Goal: Transaction & Acquisition: Purchase product/service

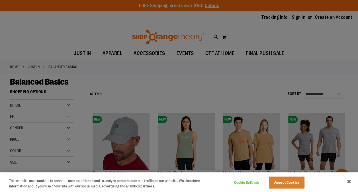
type input "**********"
click at [282, 50] on div at bounding box center [179, 96] width 358 height 192
click at [280, 182] on button "Accept Cookies" at bounding box center [287, 182] width 36 height 12
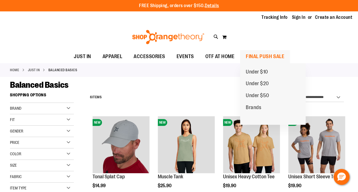
click at [276, 56] on span "FINAL PUSH SALE" at bounding box center [265, 56] width 38 height 13
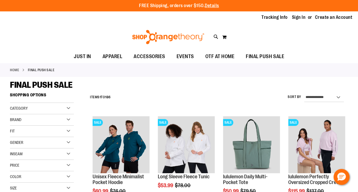
type input "**********"
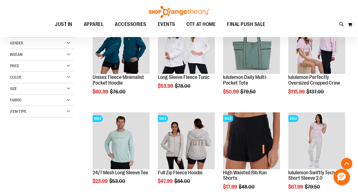
scroll to position [114, 0]
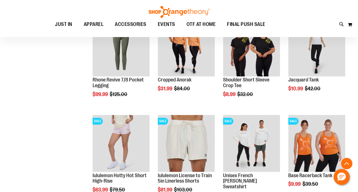
scroll to position [384, 0]
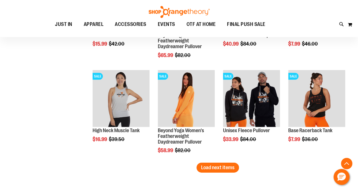
scroll to position [835, 0]
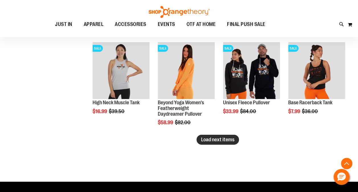
click at [223, 138] on span "Load next items" at bounding box center [217, 140] width 33 height 6
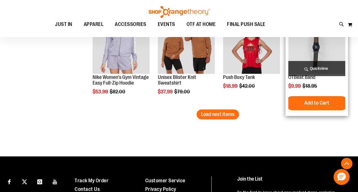
scroll to position [1148, 0]
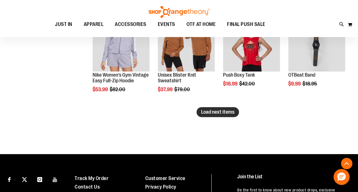
click at [220, 113] on span "Load next items" at bounding box center [217, 112] width 33 height 6
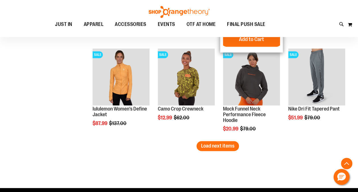
scroll to position [1404, 0]
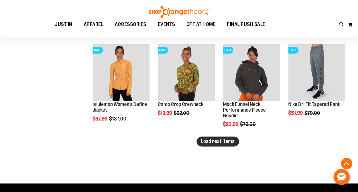
click at [213, 142] on span "Load next items" at bounding box center [217, 141] width 33 height 6
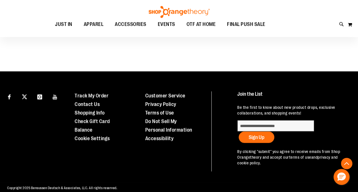
scroll to position [1802, 0]
